Goal: Use online tool/utility

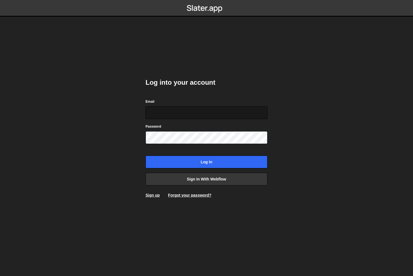
click at [184, 113] on input "Email" at bounding box center [207, 112] width 122 height 13
click at [203, 178] on link "Sign in with Webflow" at bounding box center [207, 179] width 122 height 13
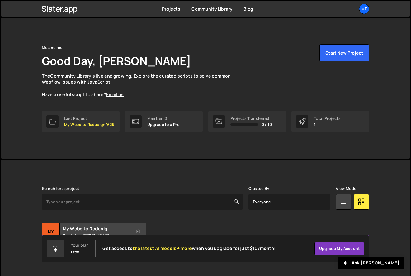
scroll to position [9, 0]
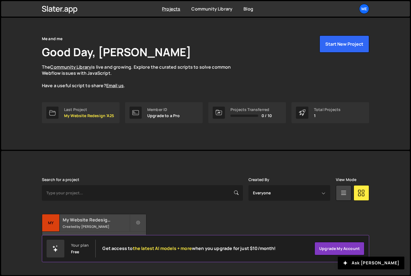
click at [91, 220] on h2 "My Website Redesign 'A25" at bounding box center [96, 220] width 67 height 6
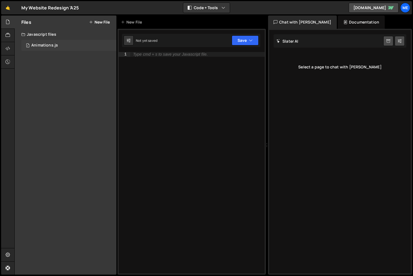
click at [30, 44] on div "1 Animations.js 0" at bounding box center [68, 45] width 95 height 11
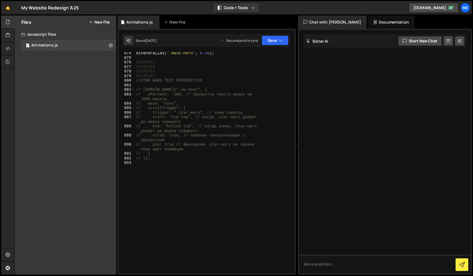
scroll to position [3166, 0]
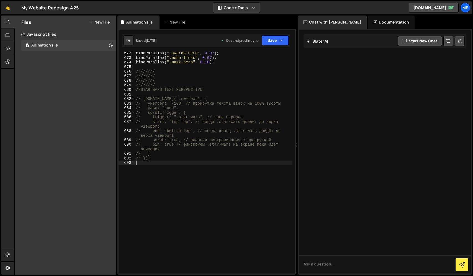
click at [256, 162] on div "bindParallax ( ".swords-hero" , 0.07 ) ; bindParallax ( ".menu-links" , 0.07 ) …" at bounding box center [214, 166] width 158 height 231
